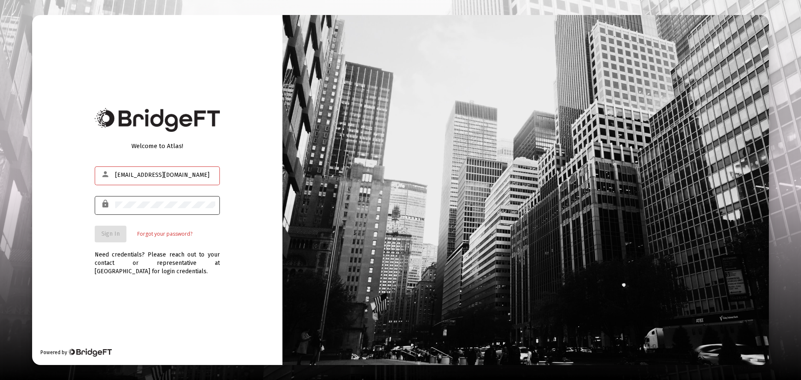
type input "[EMAIL_ADDRESS][DOMAIN_NAME]"
click at [160, 201] on div at bounding box center [165, 204] width 100 height 20
click at [113, 234] on span "Sign In" at bounding box center [110, 233] width 18 height 7
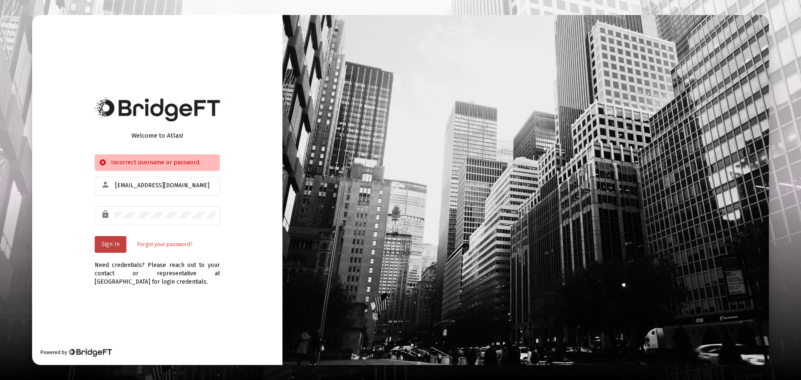
click at [110, 240] on button "Sign In" at bounding box center [111, 244] width 32 height 17
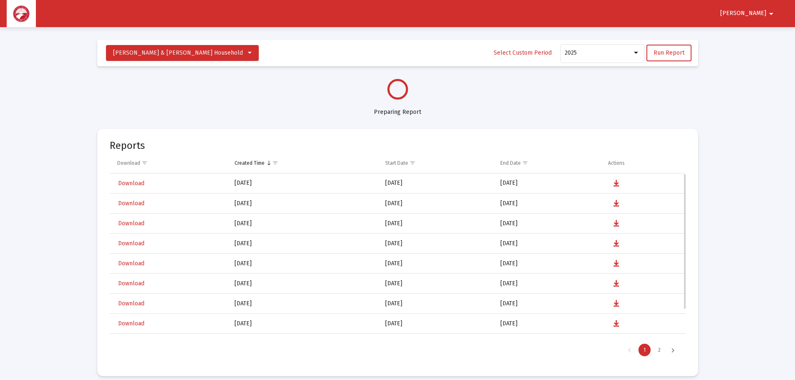
scroll to position [35, 0]
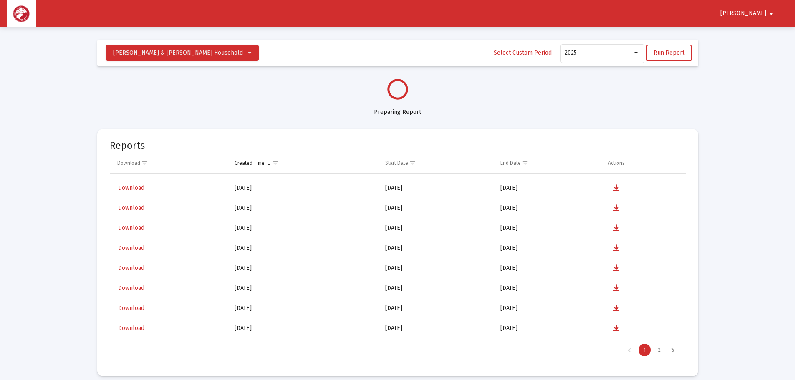
click at [253, 95] on div at bounding box center [397, 89] width 601 height 21
click at [255, 95] on div at bounding box center [397, 89] width 601 height 21
click at [399, 92] on circle at bounding box center [397, 89] width 26 height 26
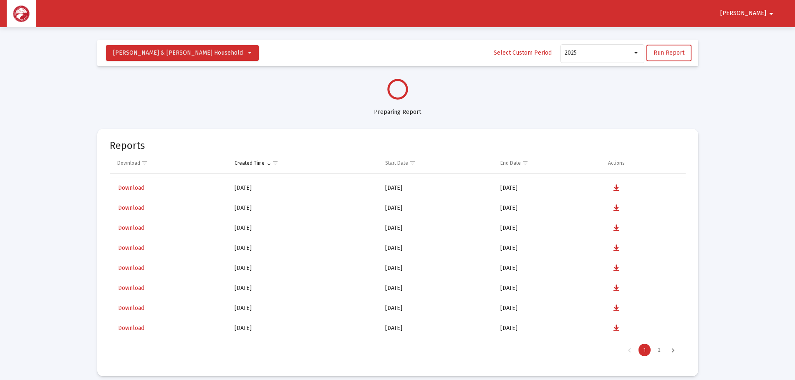
click at [631, 89] on div at bounding box center [397, 89] width 601 height 21
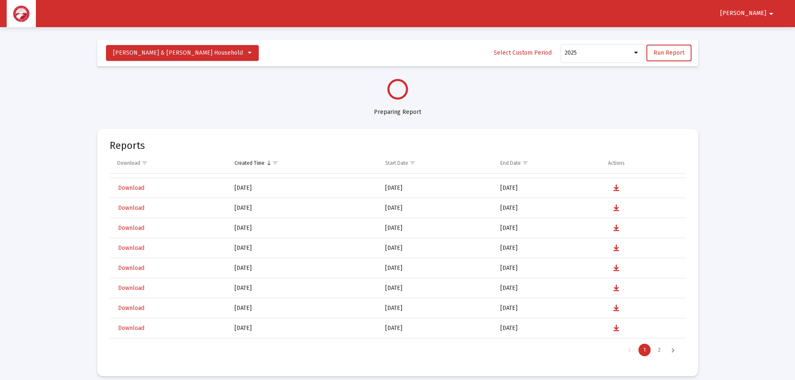
select select "View all"
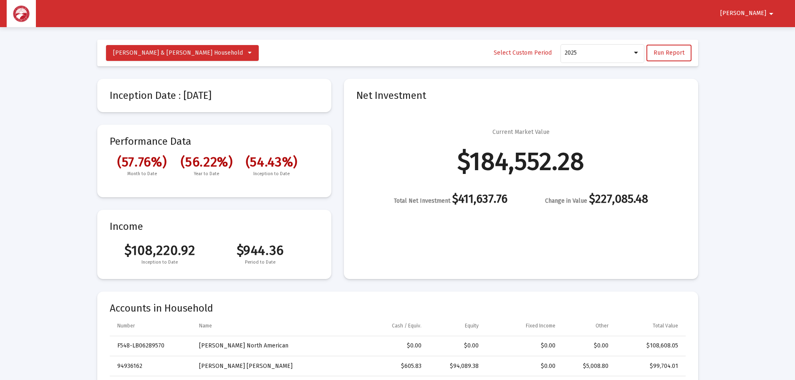
click at [688, 91] on mat-card "Net Investment Current Market Value $184,552.28 Total Net Investment $411,637.7…" at bounding box center [521, 179] width 354 height 200
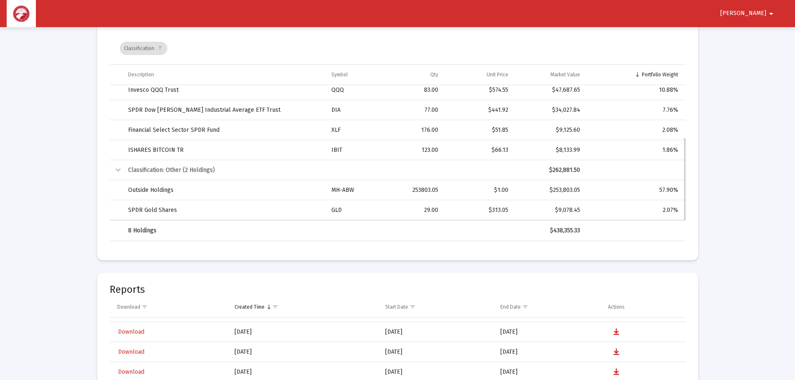
scroll to position [1294, 0]
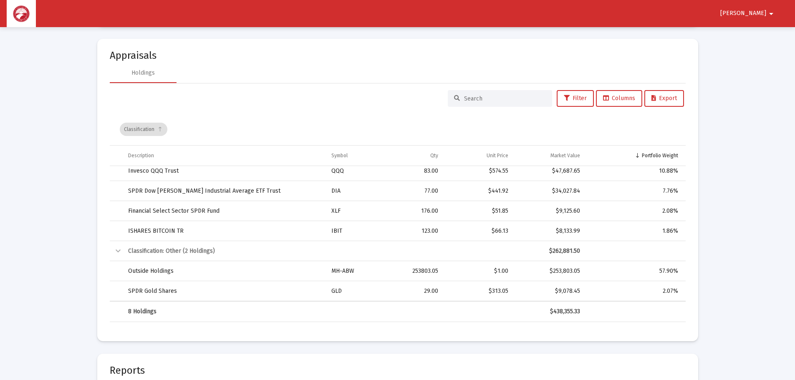
click at [757, 14] on span "[PERSON_NAME]" at bounding box center [743, 13] width 46 height 7
click at [767, 38] on button "Logout" at bounding box center [762, 35] width 47 height 20
